Goal: Task Accomplishment & Management: Manage account settings

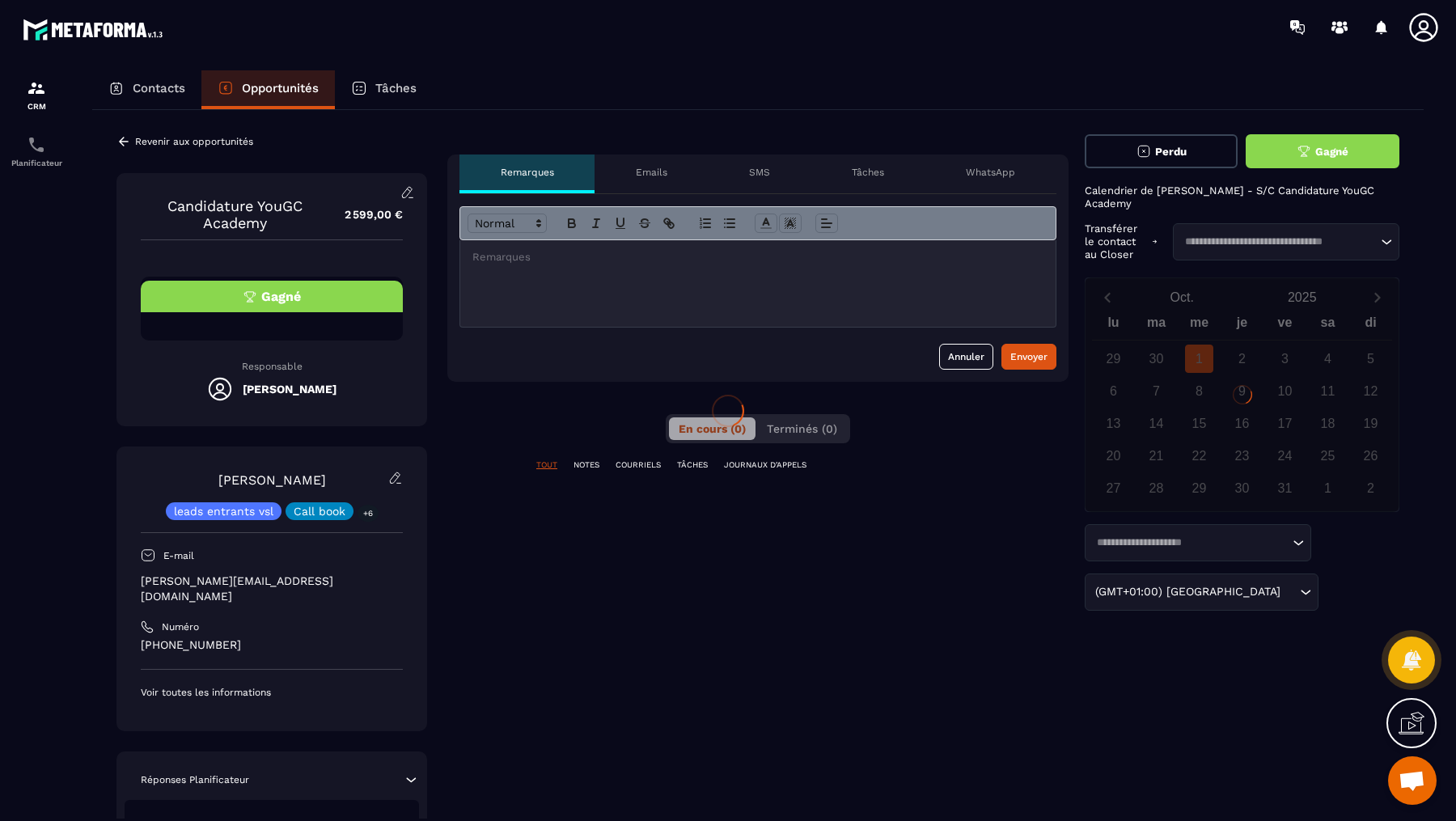
scroll to position [585, 0]
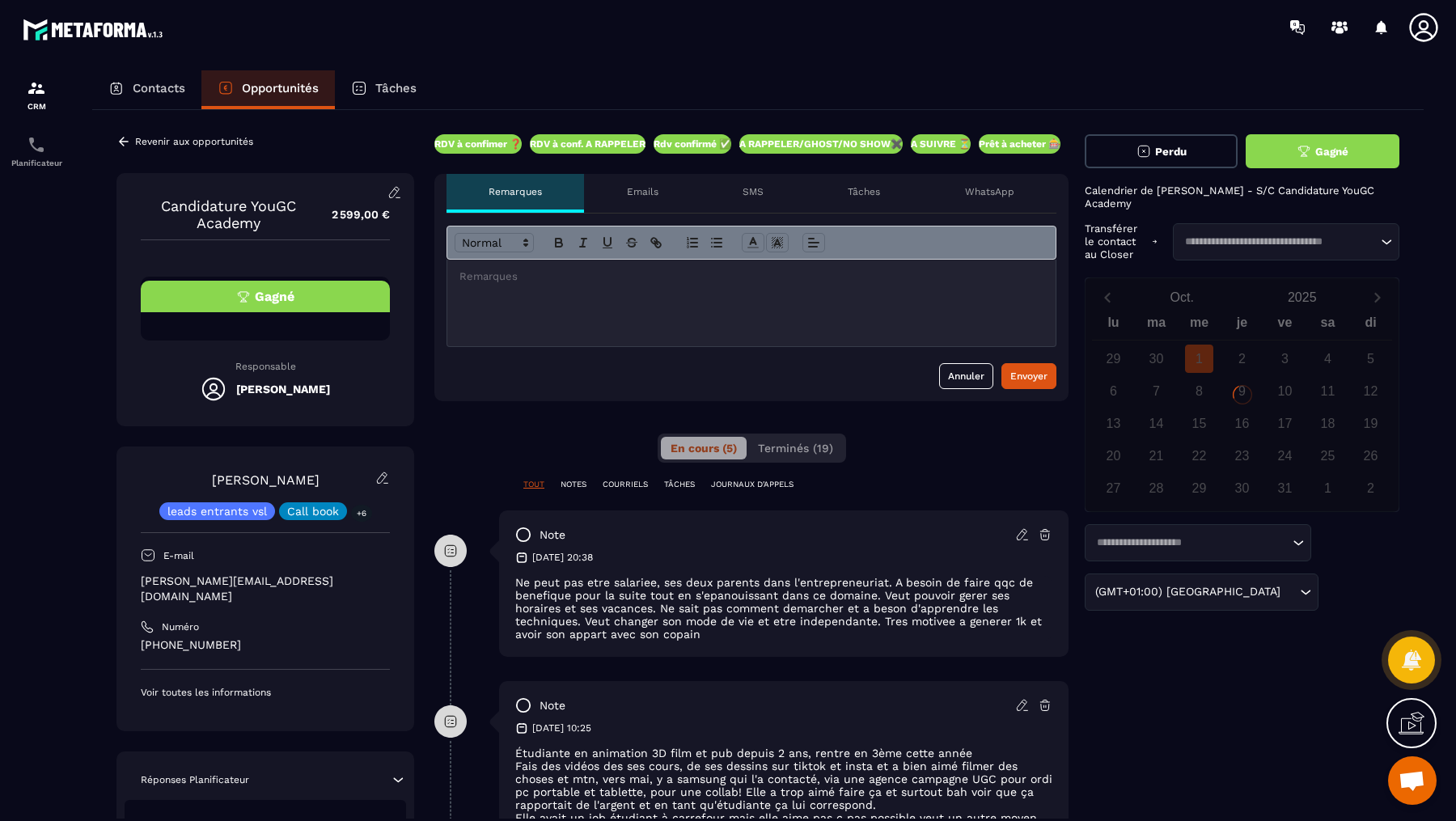
click at [1269, 142] on button "Gagné" at bounding box center [1322, 151] width 153 height 34
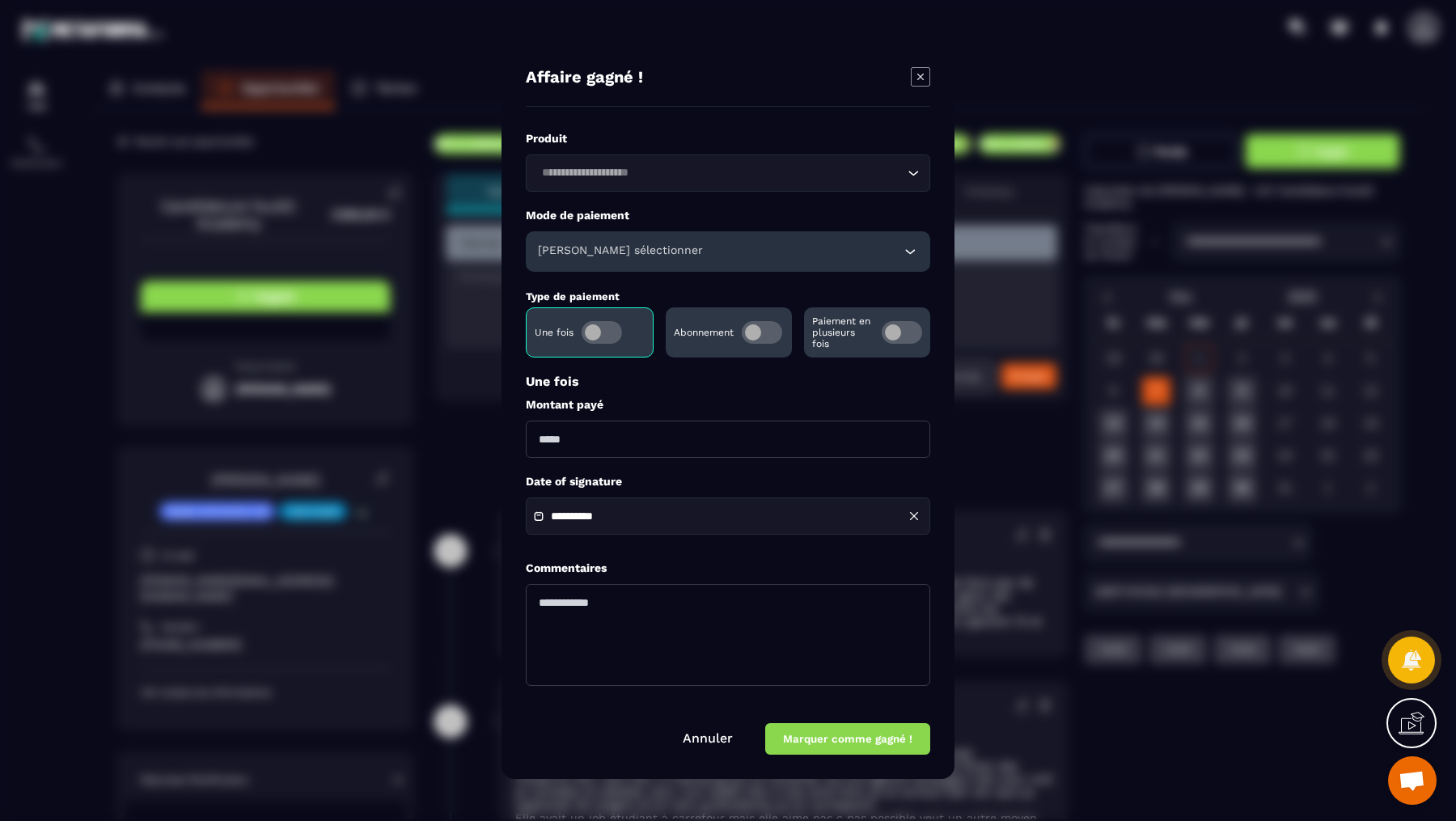
click at [566, 245] on h6 "[PERSON_NAME] sélectionner" at bounding box center [620, 251] width 165 height 16
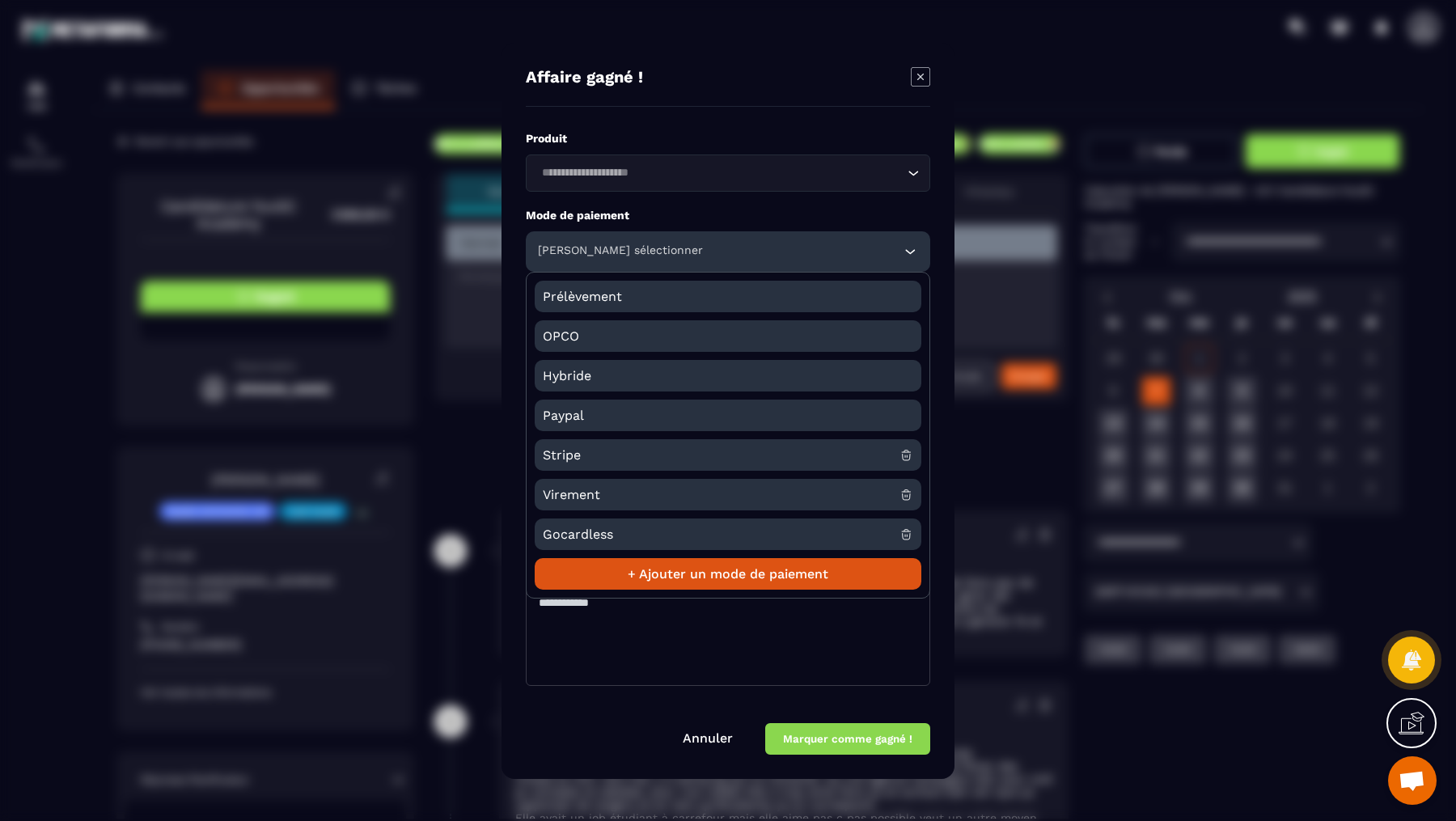
click at [575, 533] on span "Gocardless" at bounding box center [721, 534] width 357 height 32
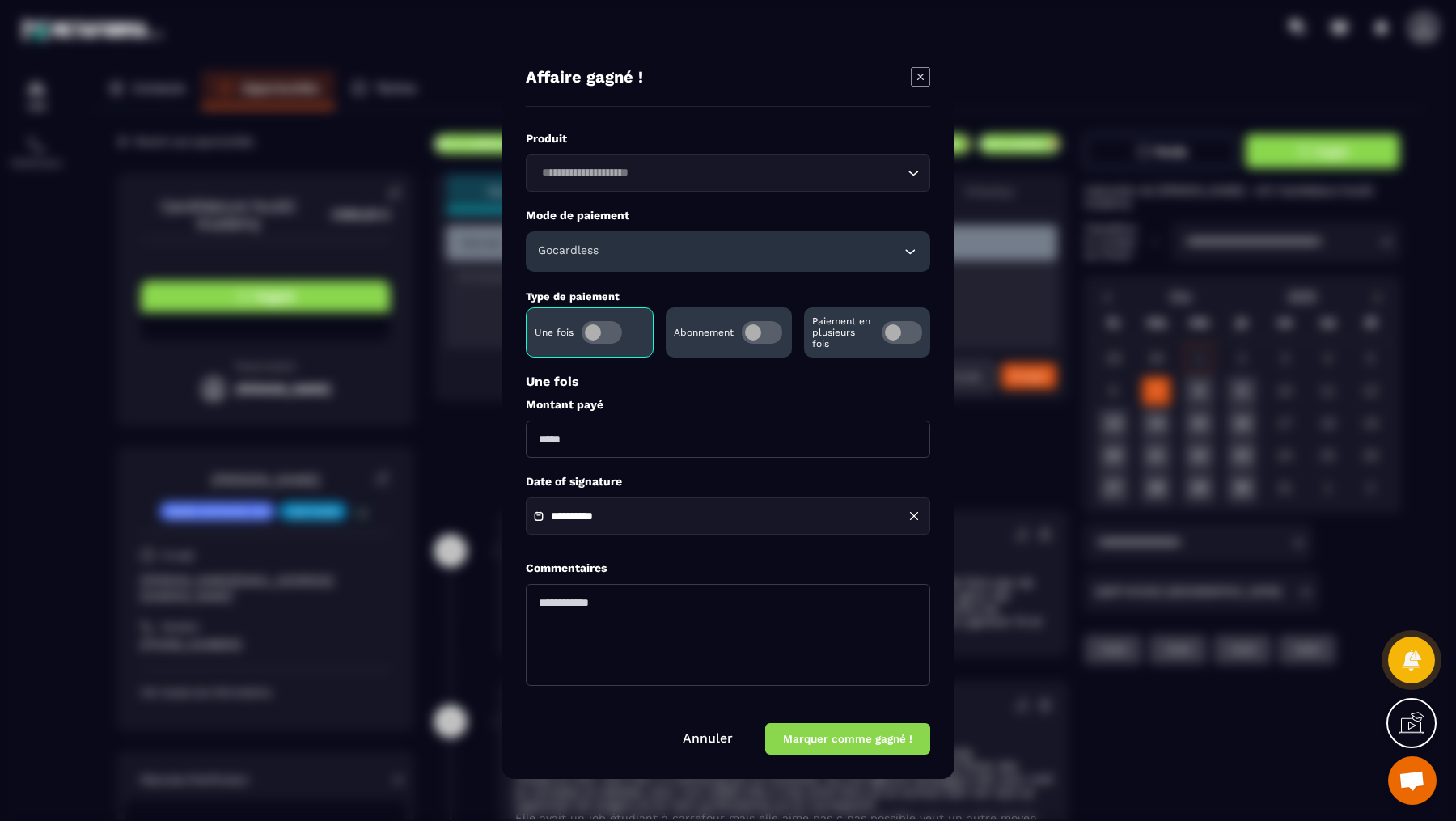
click at [586, 434] on input "Modal window" at bounding box center [728, 440] width 404 height 38
click at [741, 649] on textarea "Modal window" at bounding box center [728, 634] width 404 height 102
click at [579, 155] on div "Loading..." at bounding box center [728, 173] width 404 height 38
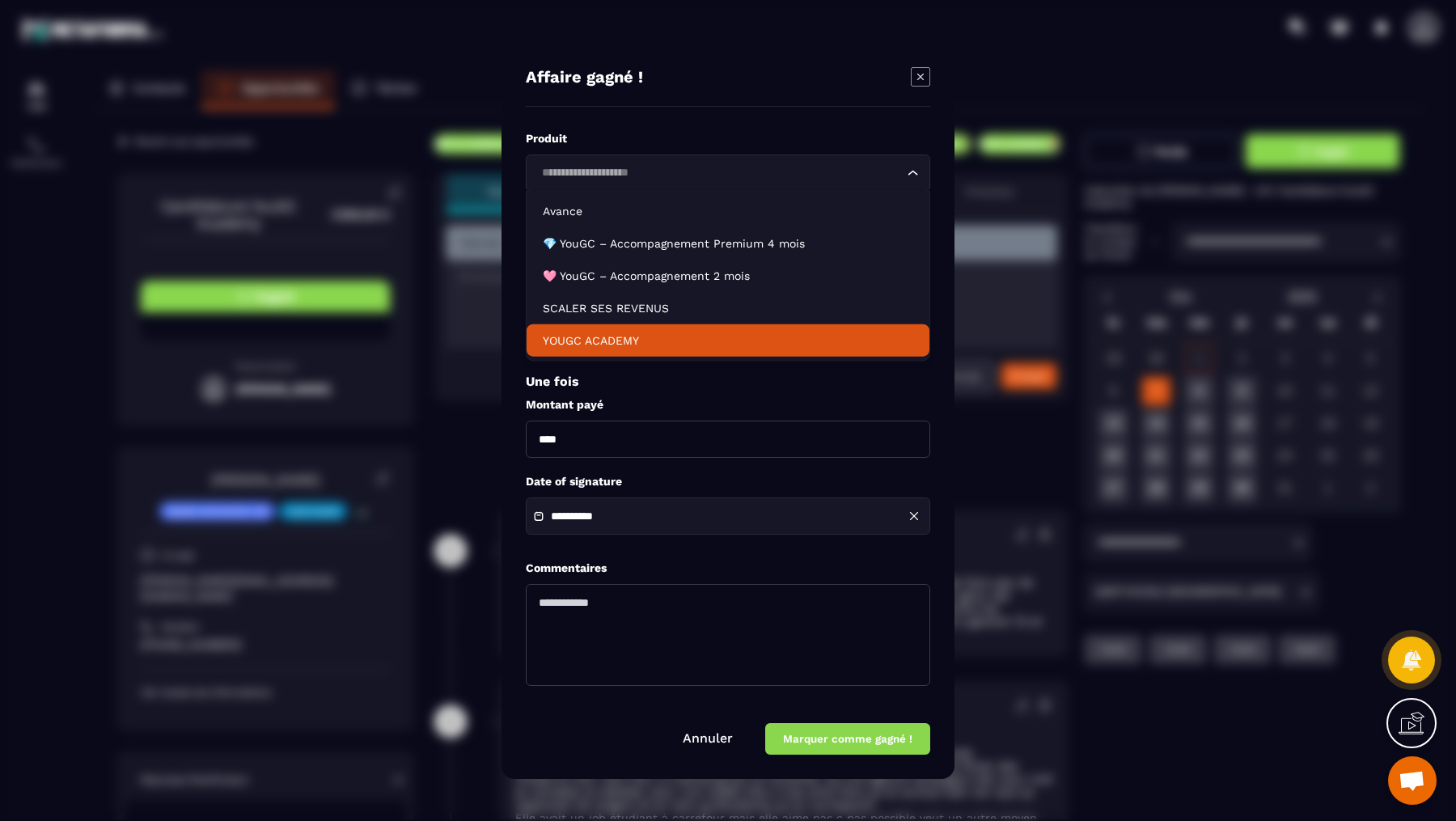
click at [680, 350] on li "YOUGC ACADEMY" at bounding box center [728, 340] width 403 height 33
type input "*******"
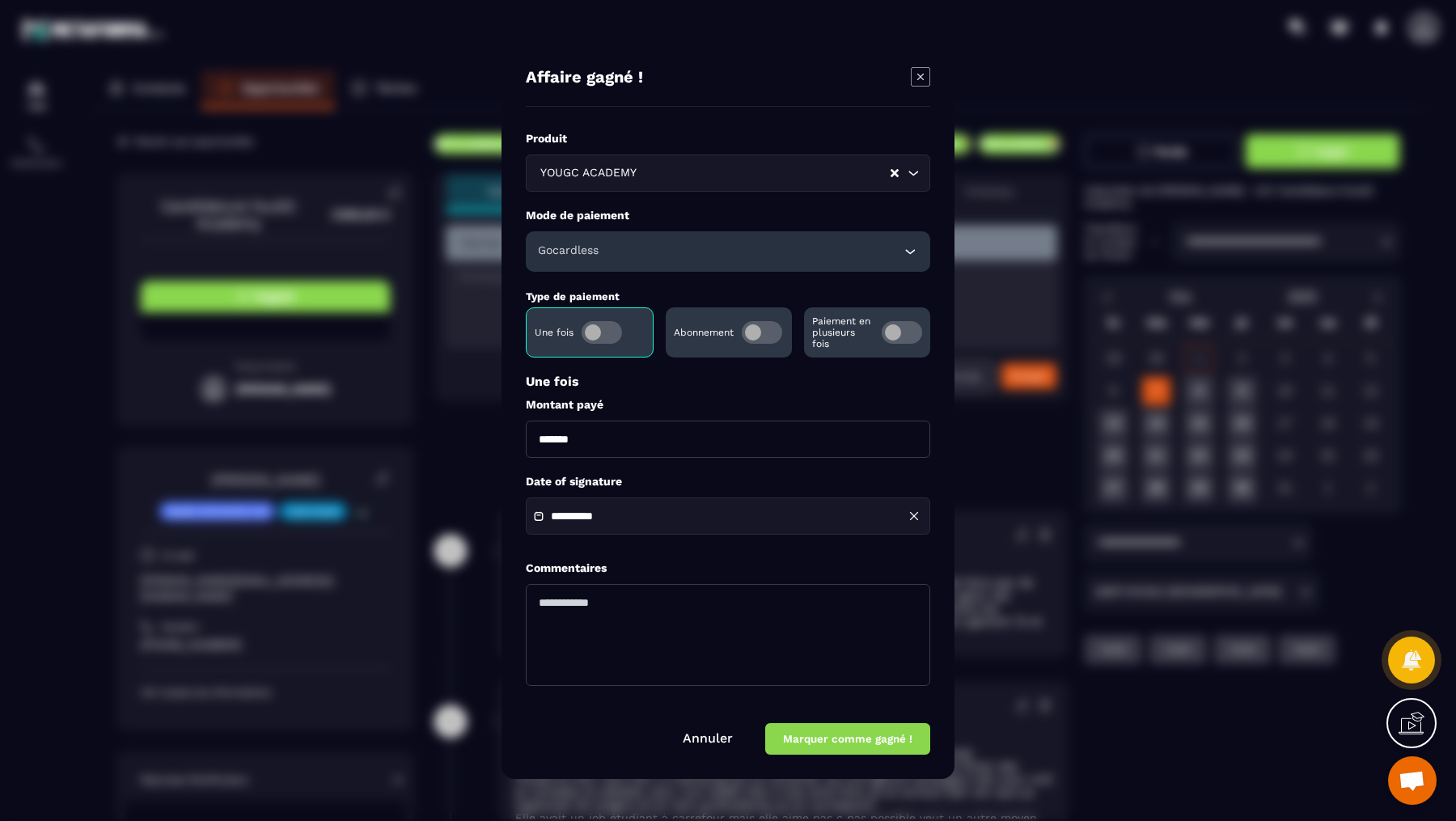
click at [808, 741] on button "Marquer comme gagné !" at bounding box center [847, 739] width 165 height 32
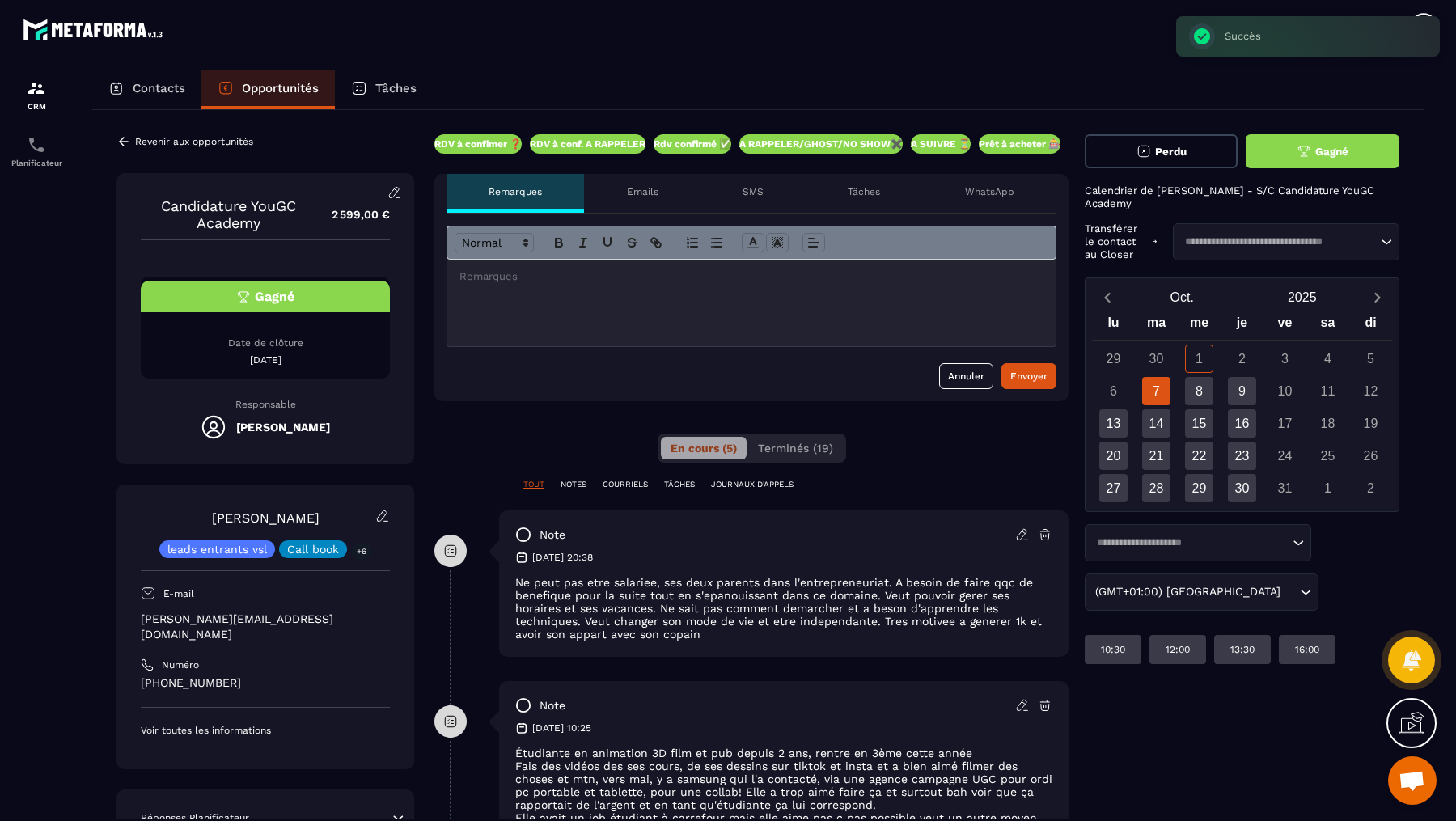
click at [110, 143] on div "Revenir aux opportunités Candidature YouGC Academy 2 599,00 € Gagné Date de clô…" at bounding box center [757, 758] width 1331 height 1297
click at [125, 140] on icon at bounding box center [124, 140] width 10 height 9
